Goal: Transaction & Acquisition: Purchase product/service

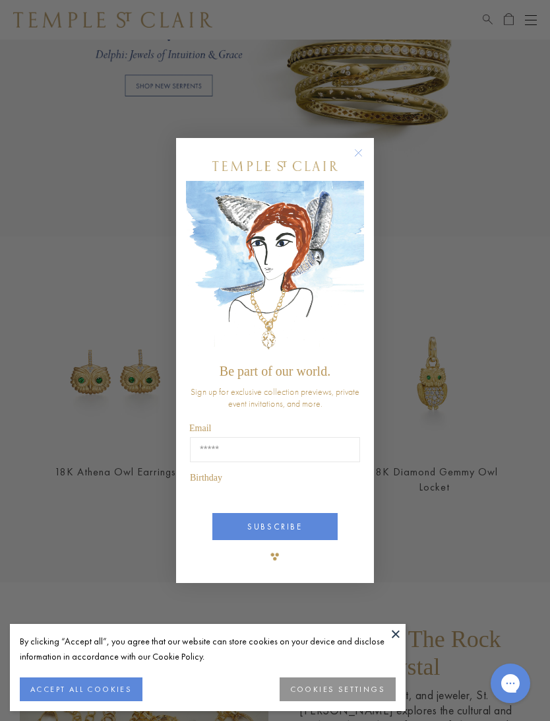
scroll to position [1044, 0]
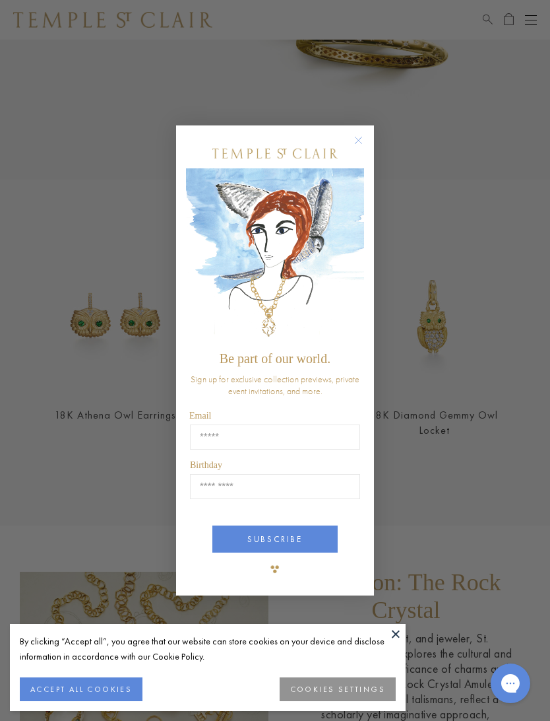
click at [357, 145] on circle "Close dialog" at bounding box center [359, 141] width 16 height 16
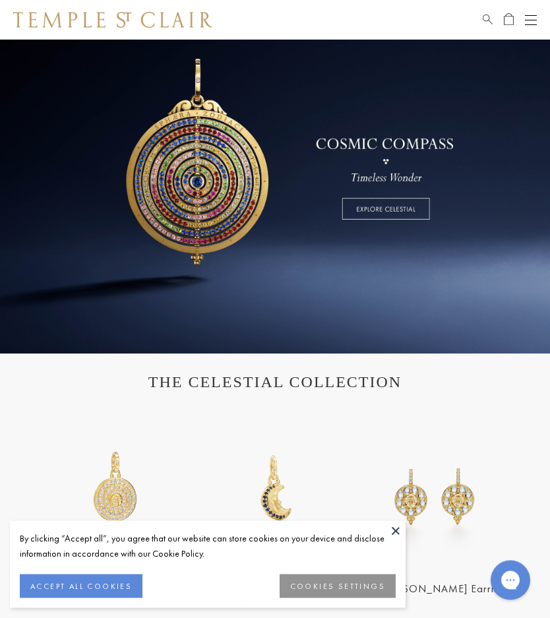
scroll to position [0, 0]
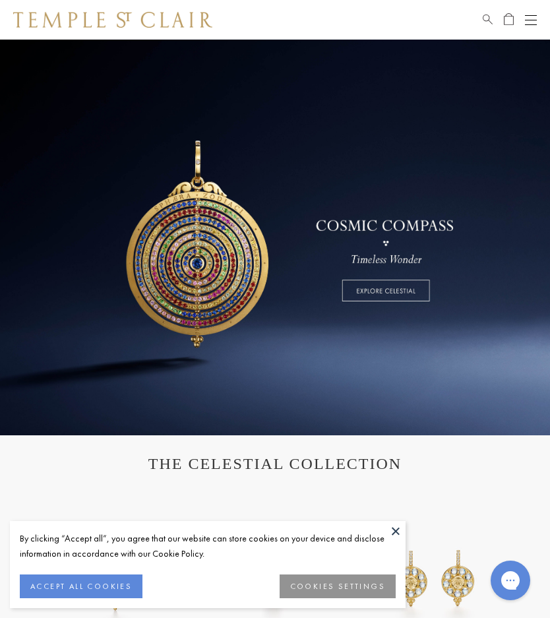
click at [529, 20] on div "Open navigation" at bounding box center [531, 20] width 12 height 1
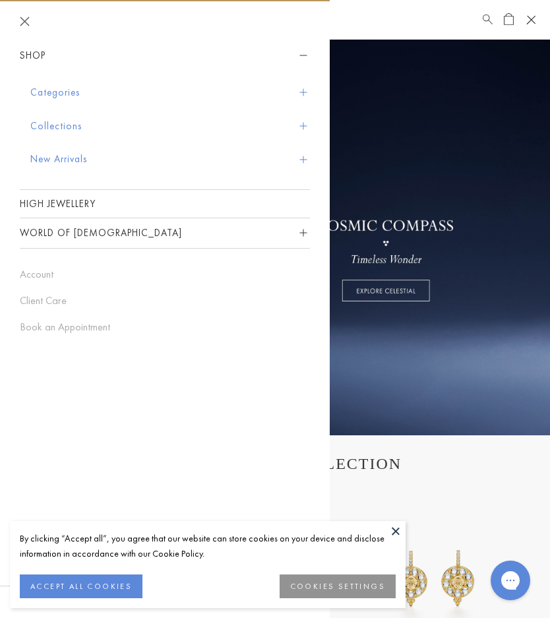
click at [40, 84] on button "Categories" at bounding box center [170, 93] width 280 height 34
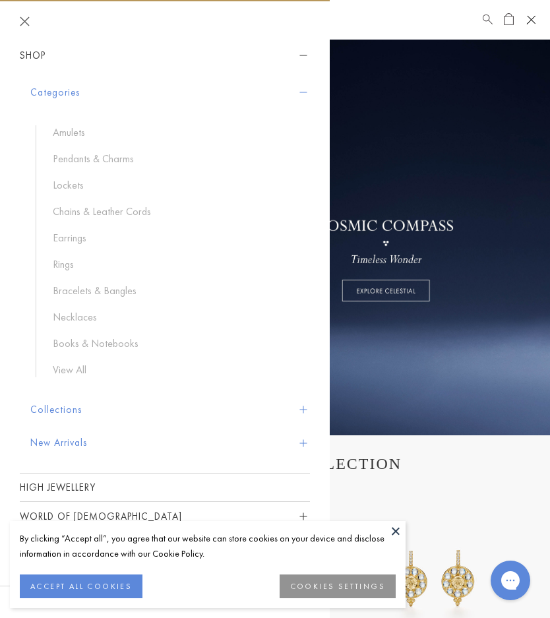
click at [61, 257] on link "Rings" at bounding box center [175, 264] width 244 height 15
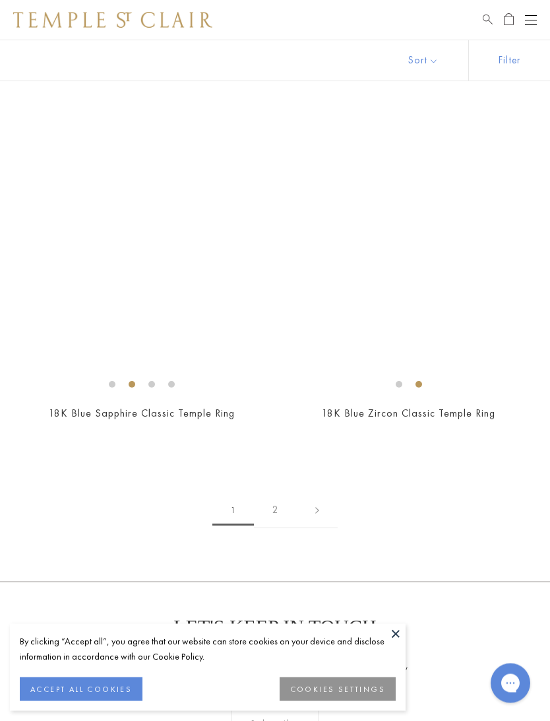
scroll to position [8222, 0]
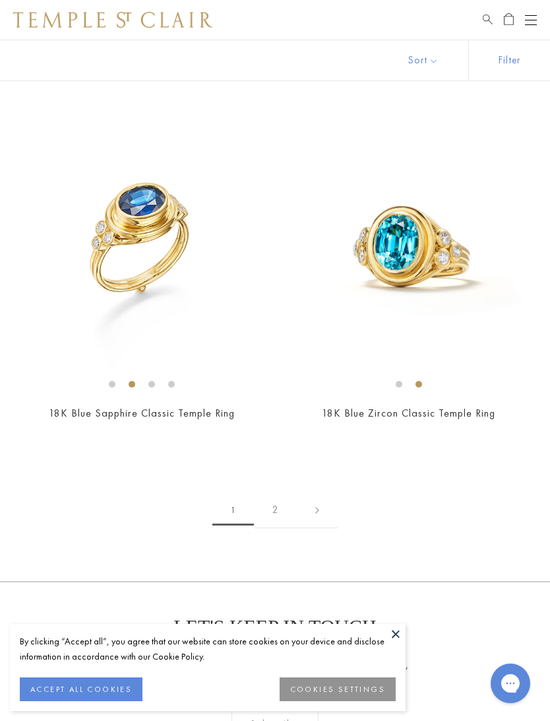
click at [281, 493] on link "2" at bounding box center [275, 510] width 43 height 36
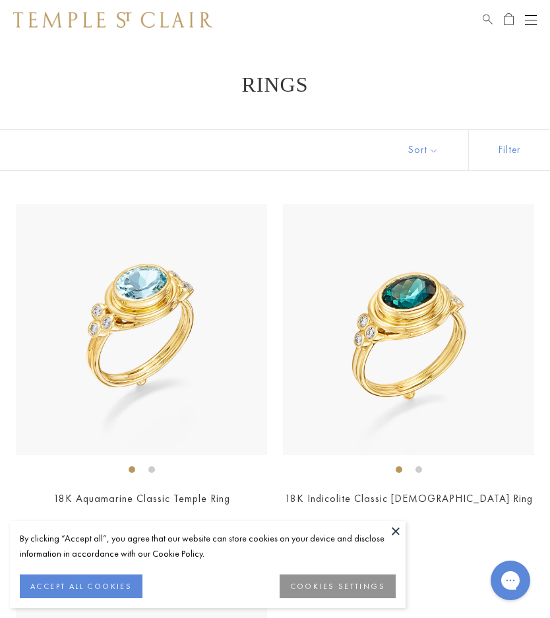
click at [535, 20] on div "Open navigation" at bounding box center [531, 20] width 12 height 1
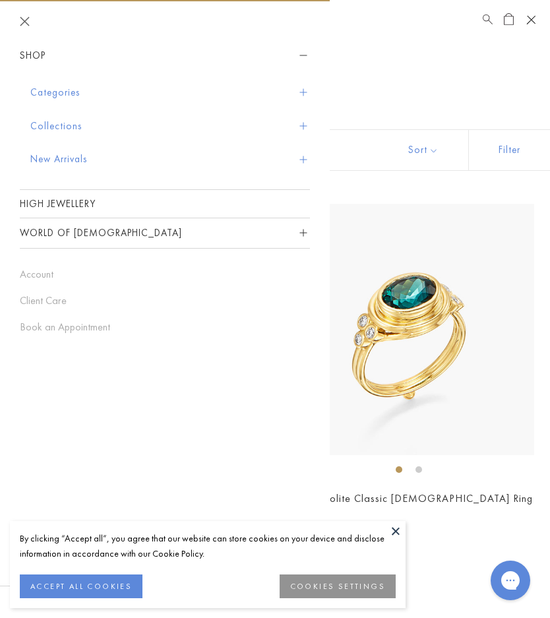
click at [50, 90] on button "Categories" at bounding box center [170, 93] width 280 height 34
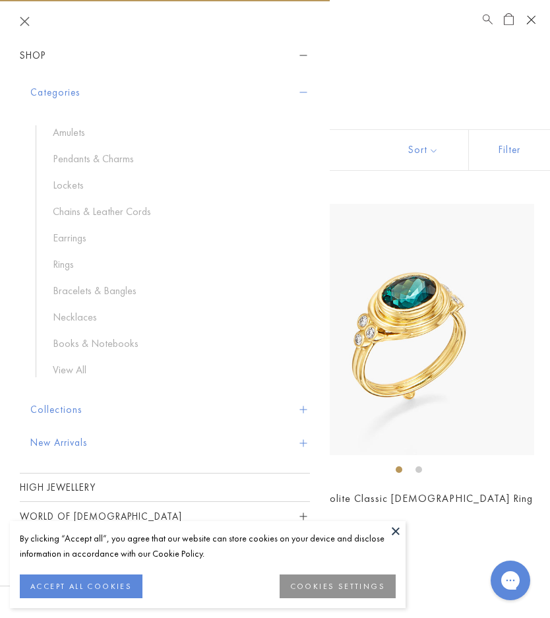
click at [63, 128] on link "Amulets" at bounding box center [175, 132] width 244 height 15
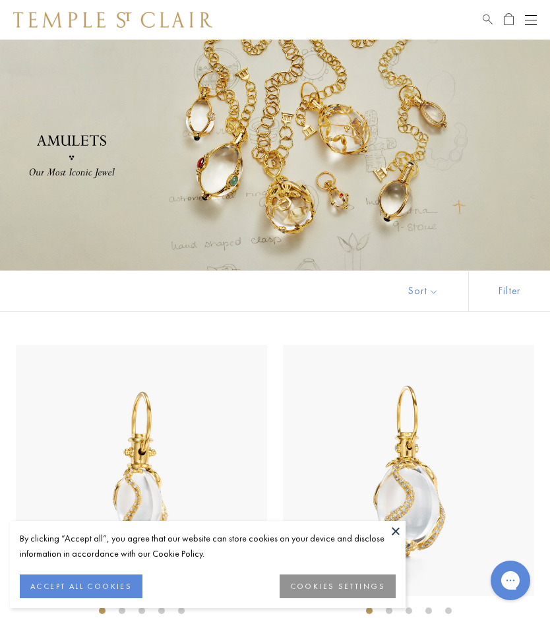
click at [529, 22] on button "Open navigation" at bounding box center [531, 20] width 12 height 16
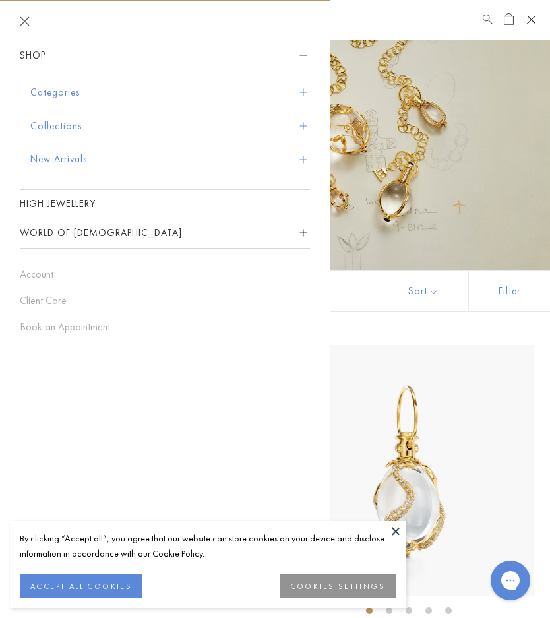
click at [40, 84] on button "Categories" at bounding box center [170, 93] width 280 height 34
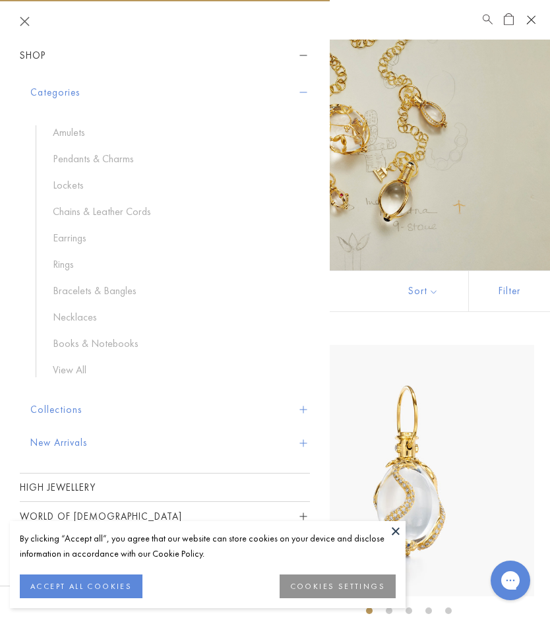
click at [112, 152] on link "Pendants & Charms" at bounding box center [175, 159] width 244 height 15
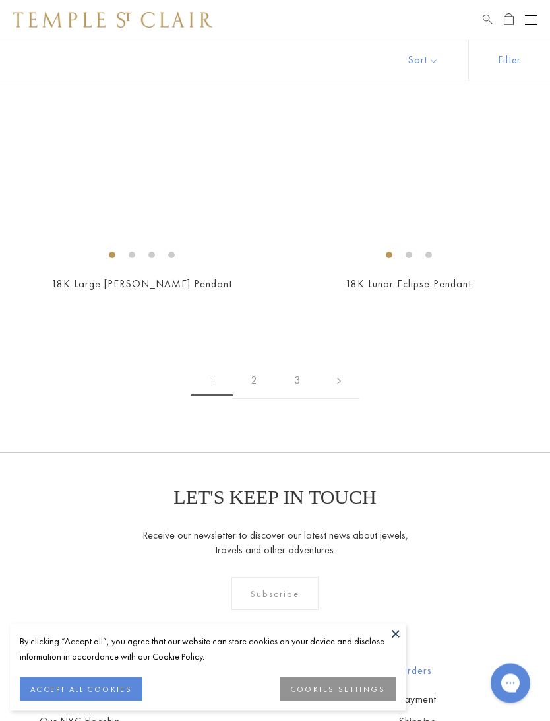
scroll to position [11182, 0]
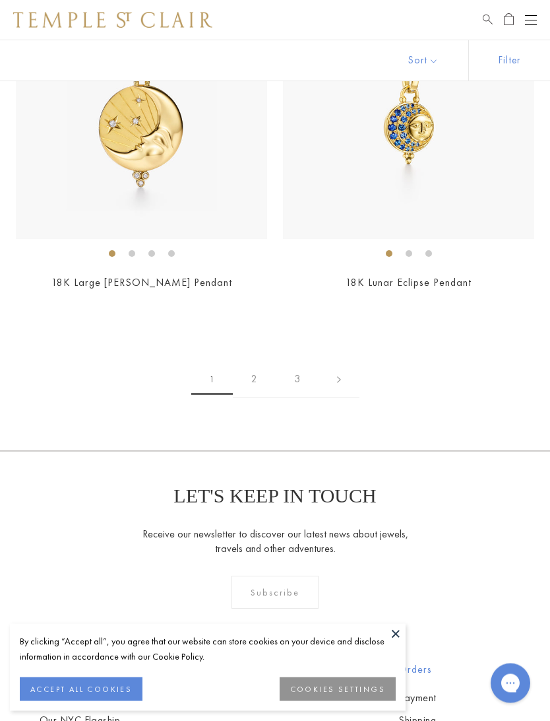
click at [255, 362] on link "2" at bounding box center [254, 380] width 43 height 36
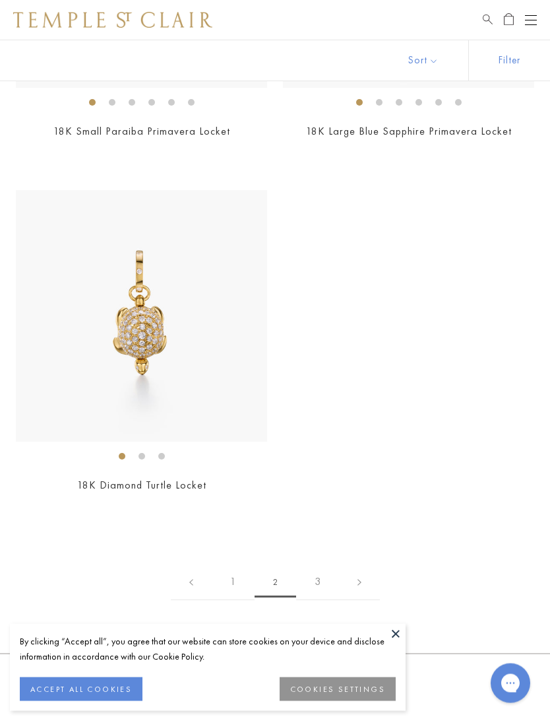
scroll to position [9919, 0]
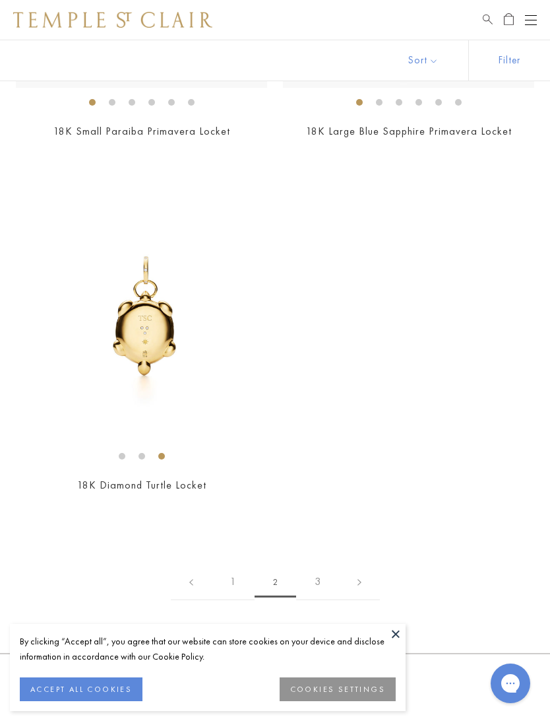
click at [50, 257] on img at bounding box center [141, 315] width 251 height 251
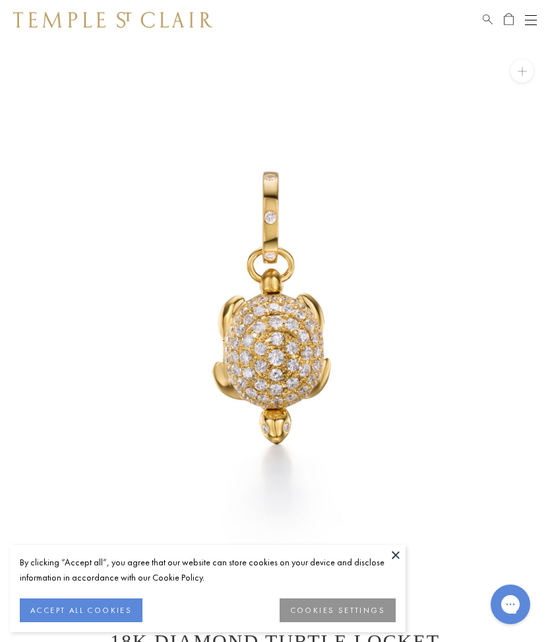
click at [399, 552] on button at bounding box center [396, 555] width 20 height 20
